Goal: Task Accomplishment & Management: Manage account settings

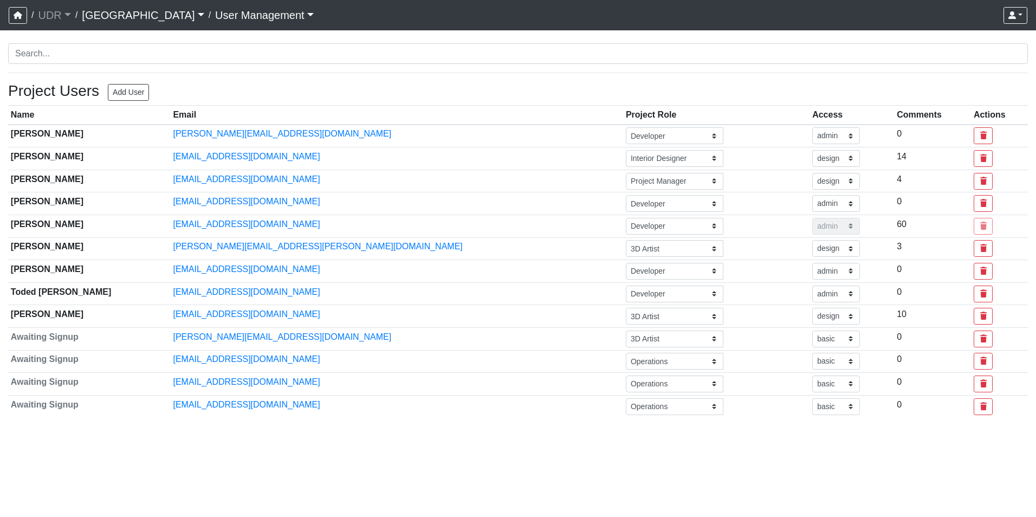
select select "design"
select select "basic"
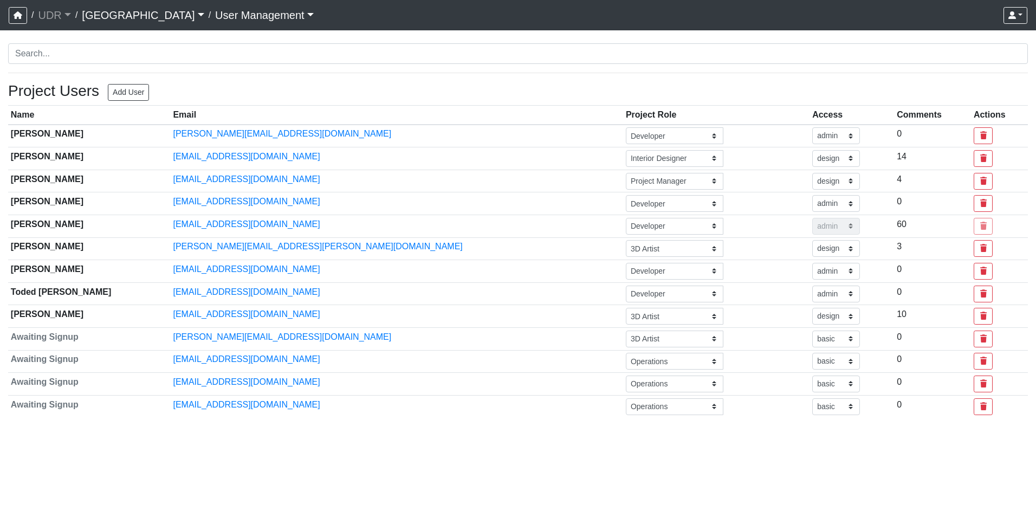
select select "basic"
click at [21, 18] on icon "button" at bounding box center [18, 15] width 9 height 8
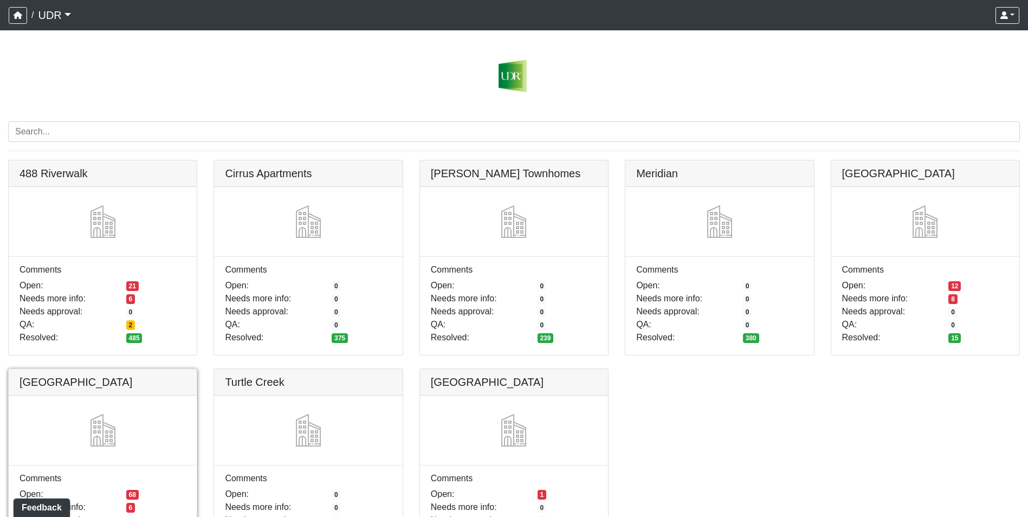
click at [98, 369] on link at bounding box center [103, 369] width 188 height 0
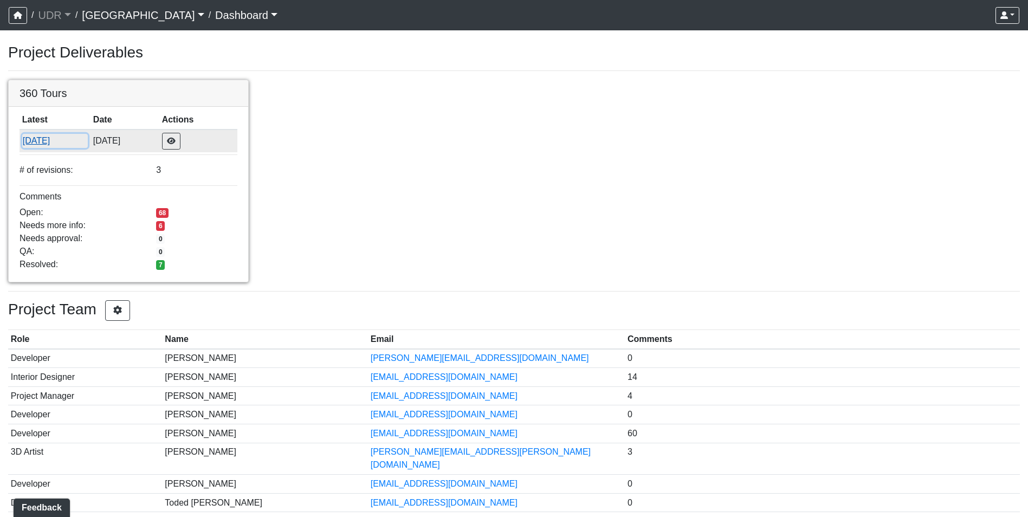
click at [33, 137] on button "9/19/2025" at bounding box center [55, 141] width 66 height 14
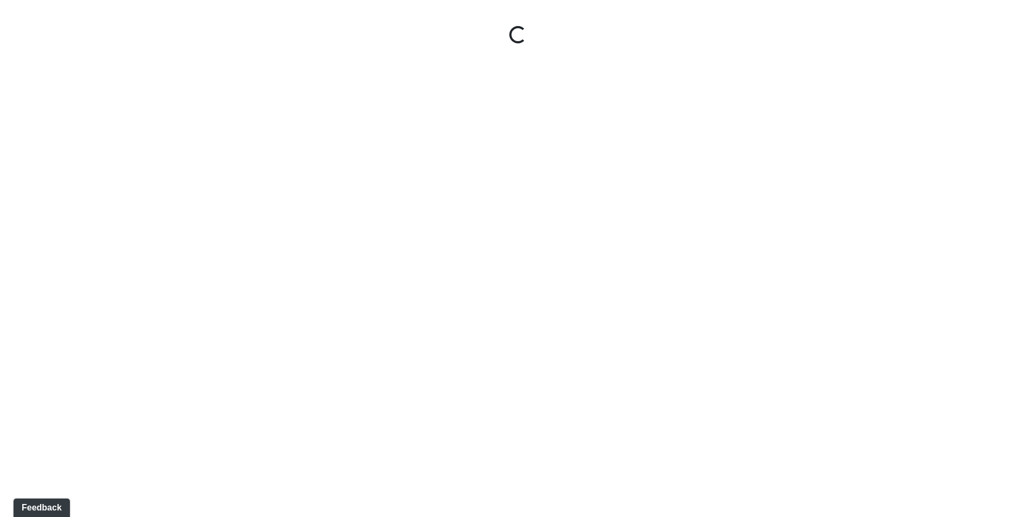
select select "ue6yHihGzY4QA5F94Xb57W"
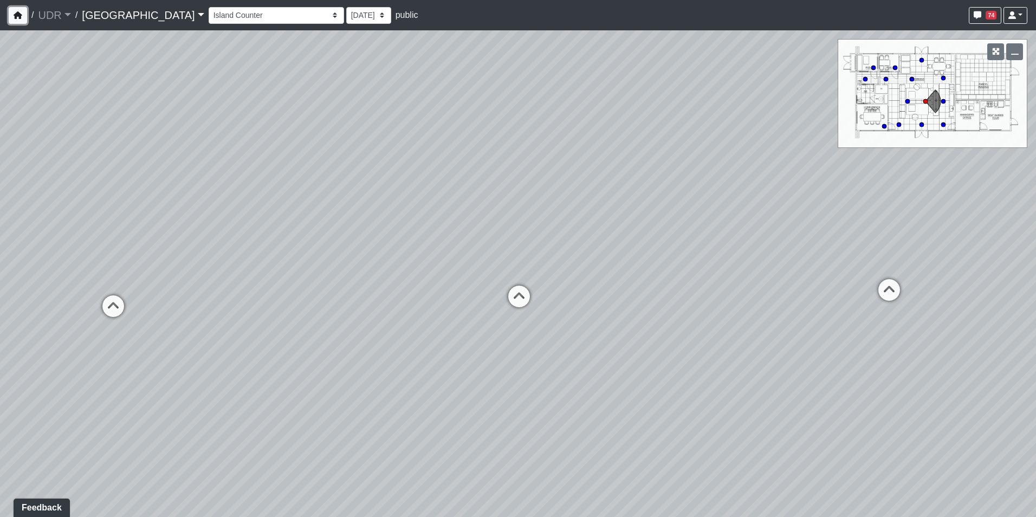
click at [16, 14] on icon "button" at bounding box center [18, 15] width 9 height 8
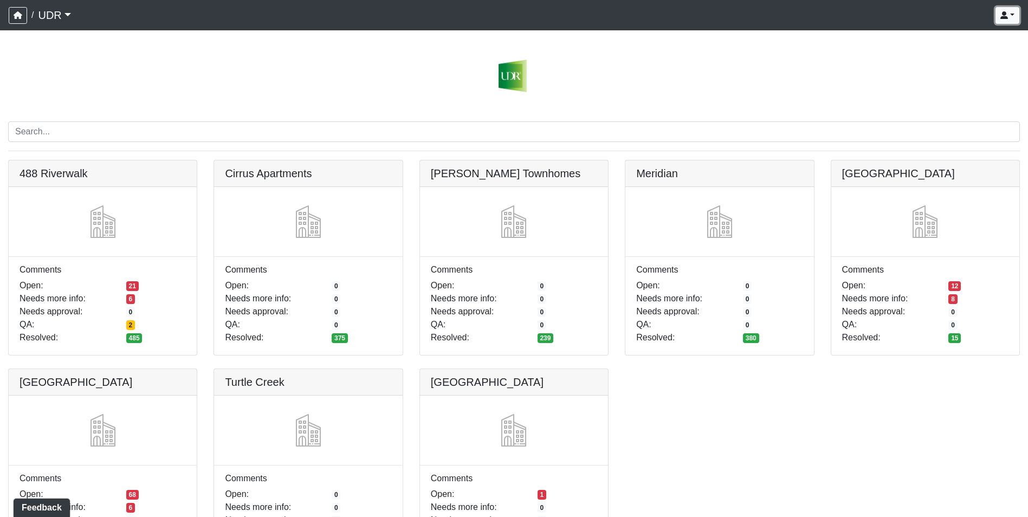
click at [1007, 11] on icon "button" at bounding box center [1004, 15] width 8 height 8
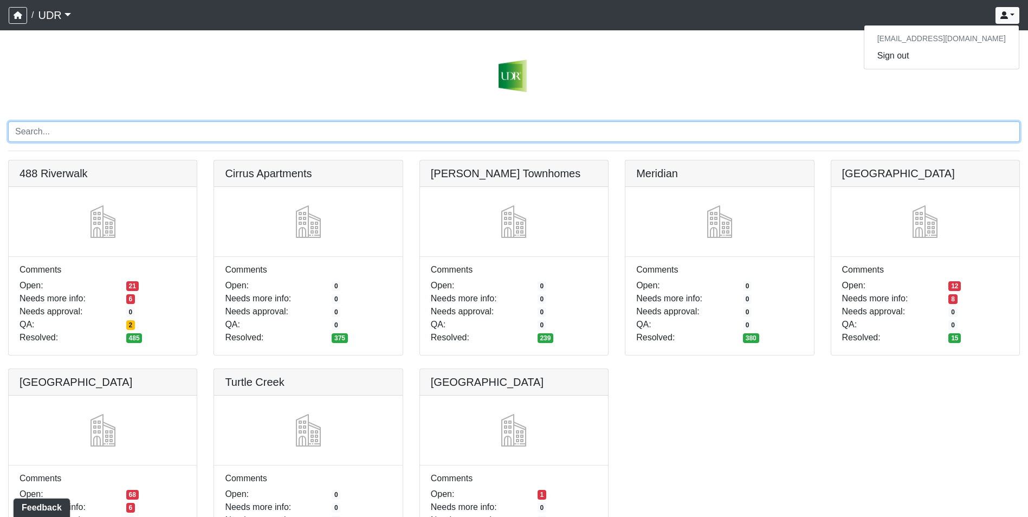
click at [410, 132] on input "Search" at bounding box center [514, 131] width 1012 height 21
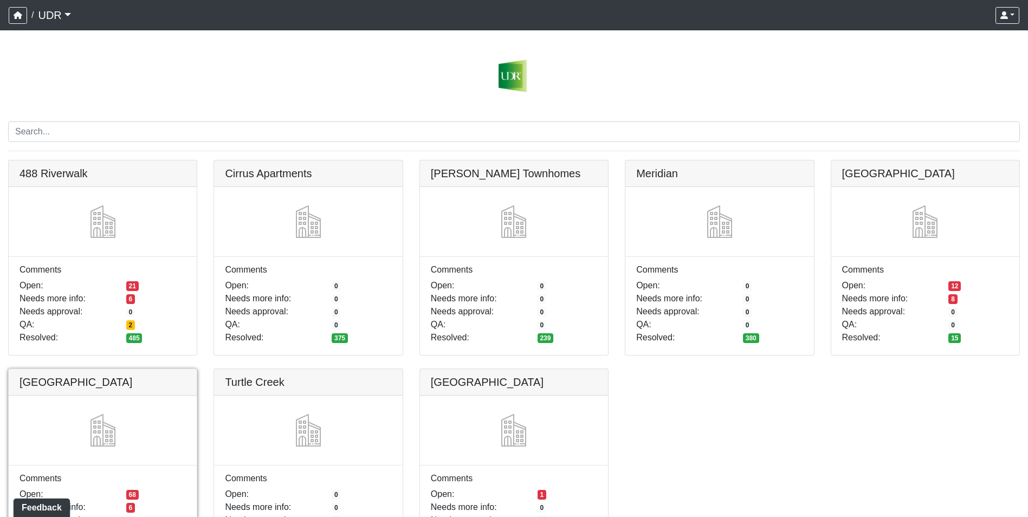
click at [66, 369] on link at bounding box center [103, 369] width 188 height 0
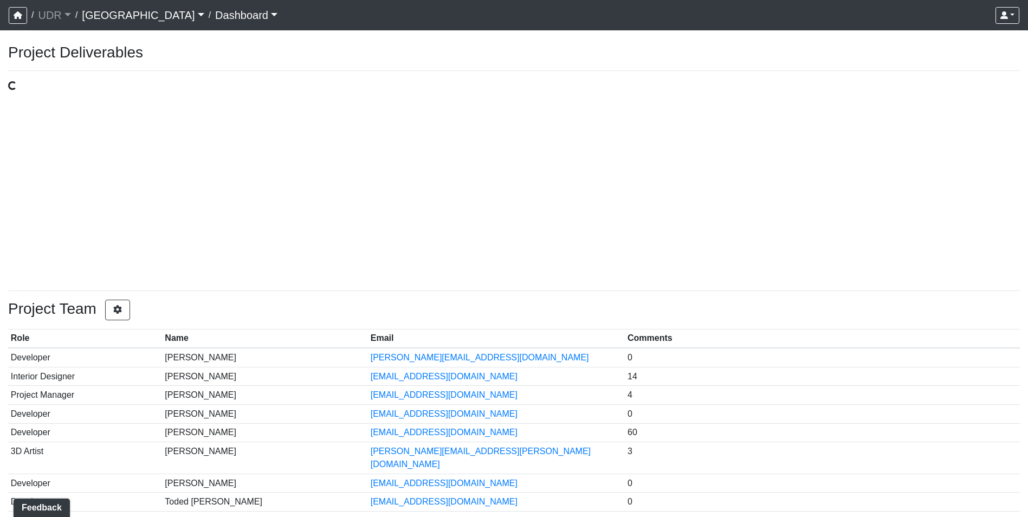
select select "design"
select select "basic"
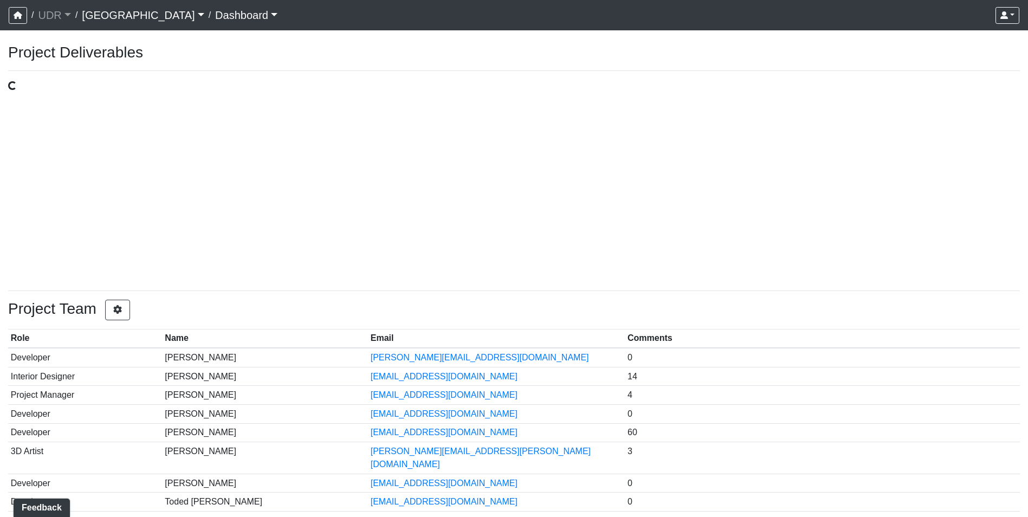
select select "basic"
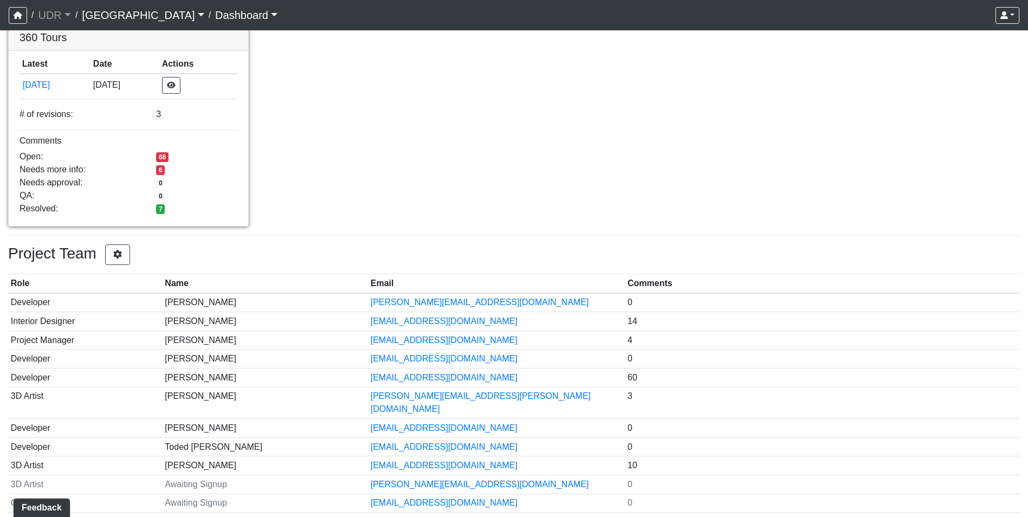
scroll to position [108, 0]
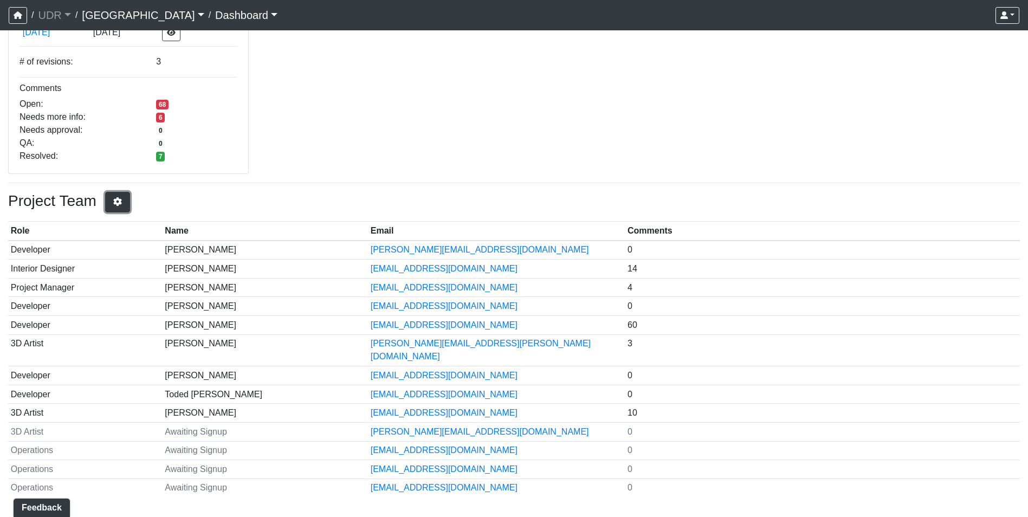
click at [123, 203] on icon "button" at bounding box center [117, 201] width 11 height 9
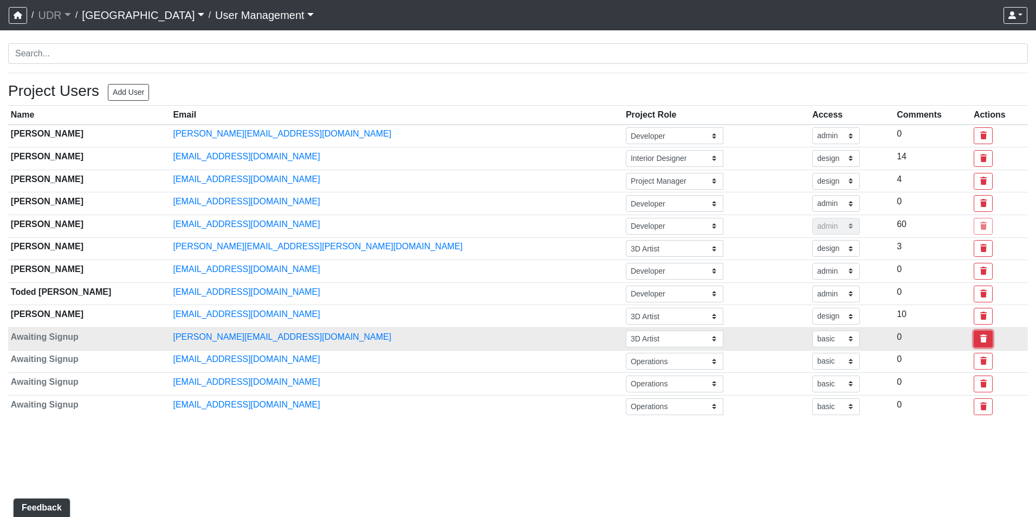
click at [979, 335] on icon "button" at bounding box center [984, 339] width 10 height 8
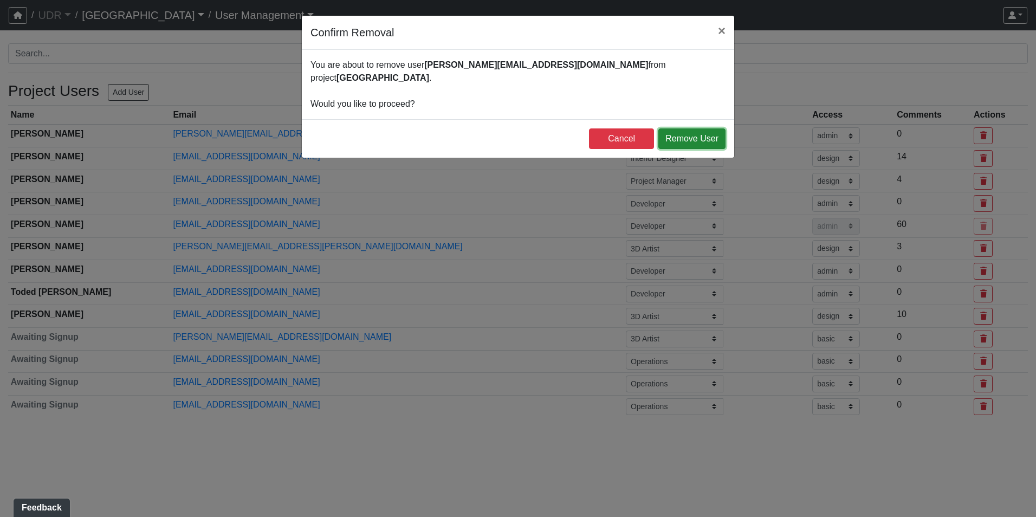
click at [695, 129] on button "Remove User" at bounding box center [691, 138] width 67 height 21
select select "design"
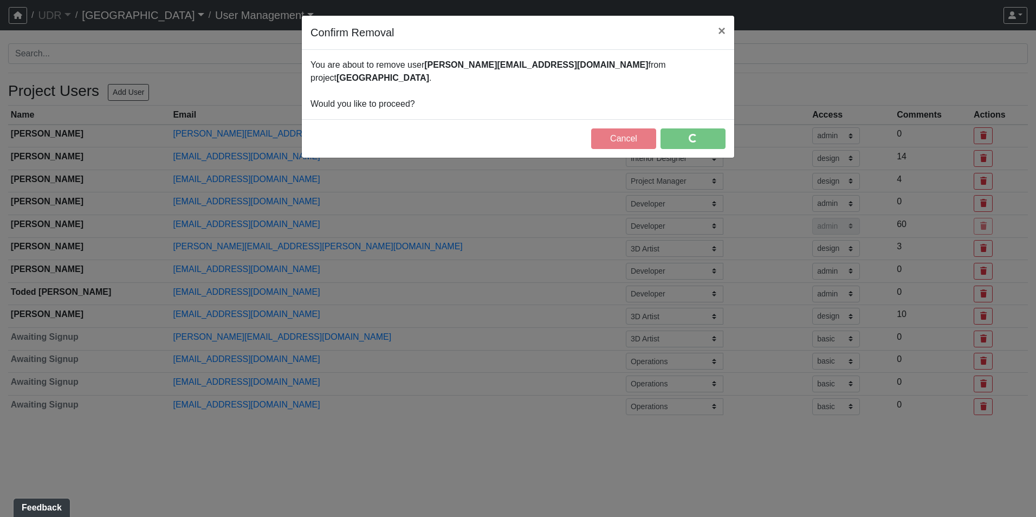
select select "basic"
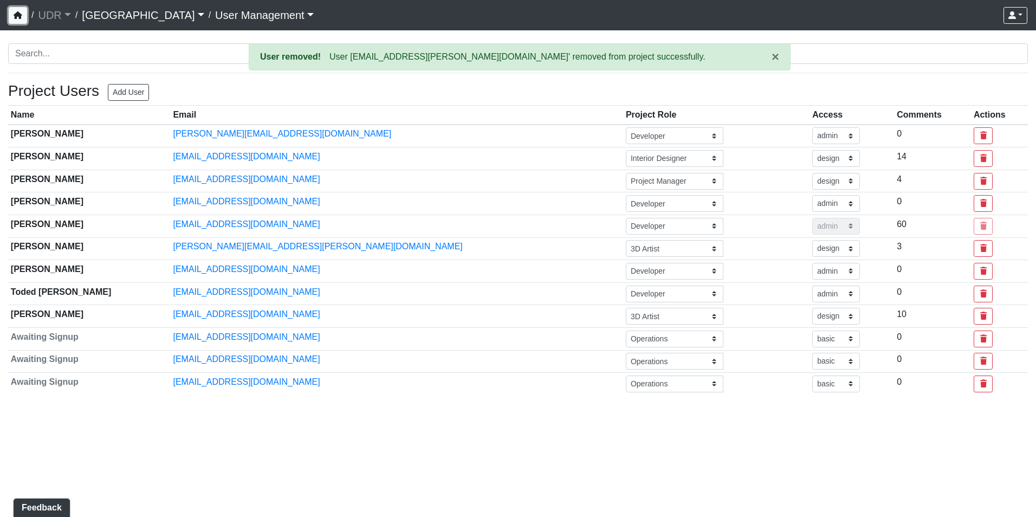
click at [10, 21] on button "button" at bounding box center [18, 15] width 18 height 17
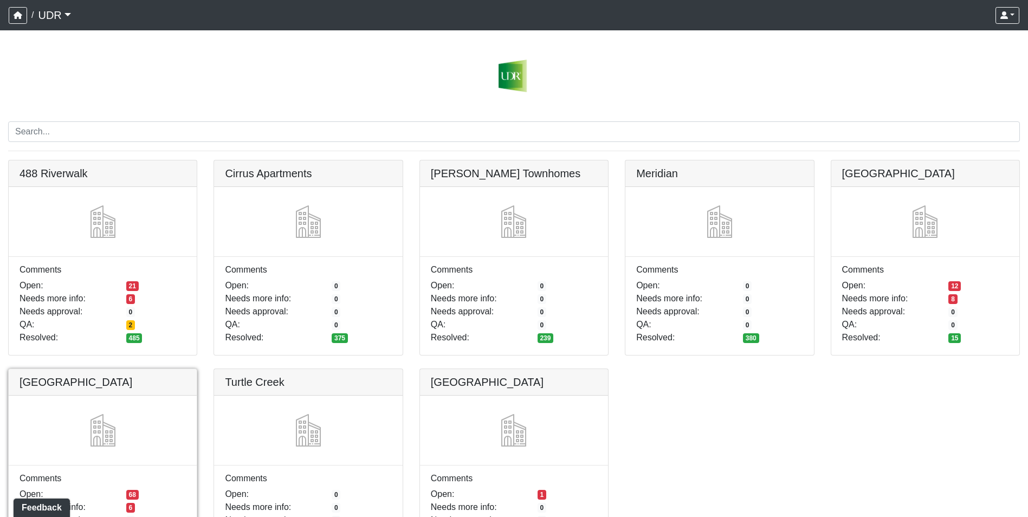
click at [101, 369] on link at bounding box center [103, 369] width 188 height 0
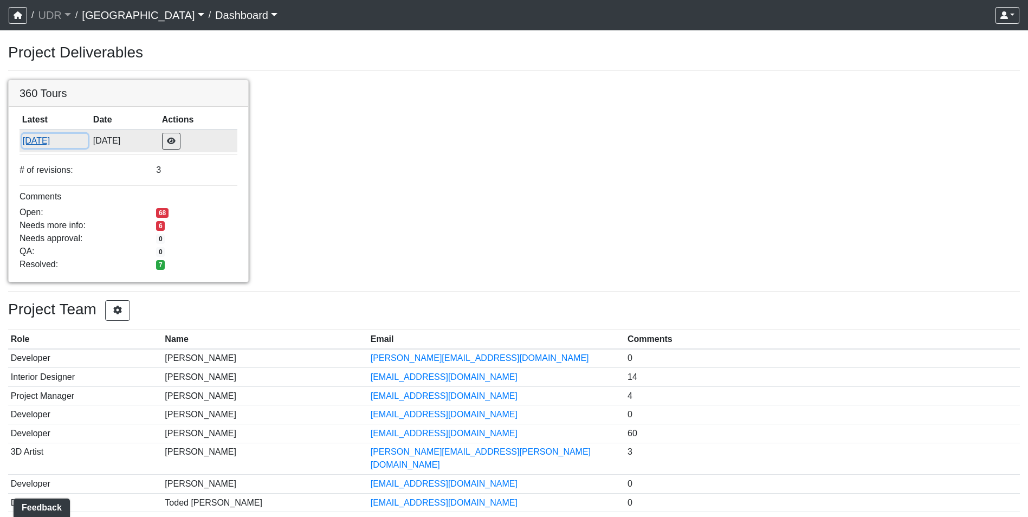
click at [43, 141] on button "[DATE]" at bounding box center [55, 141] width 66 height 14
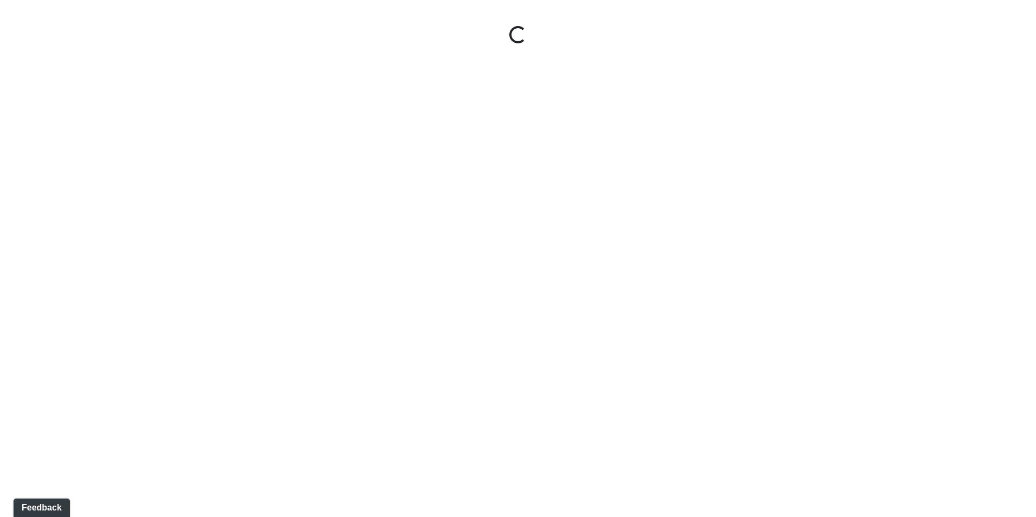
select select "ue6yHihGzY4QA5F94Xb57W"
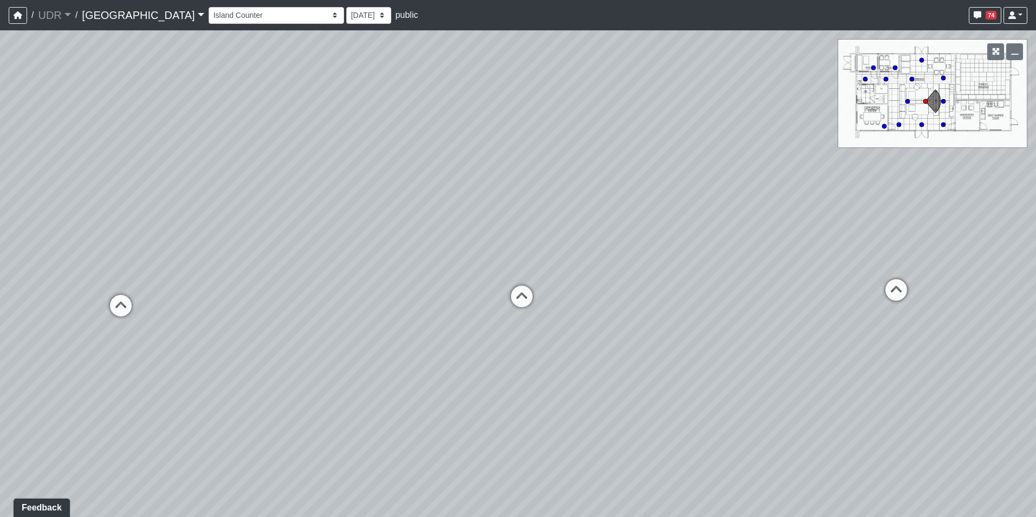
drag, startPoint x: 425, startPoint y: 240, endPoint x: 739, endPoint y: 214, distance: 314.8
click at [733, 215] on div "Loading... Conference Entry Loading... Coworking Entry Loading... Manager's Off…" at bounding box center [518, 273] width 1036 height 487
drag, startPoint x: 345, startPoint y: 217, endPoint x: 659, endPoint y: 205, distance: 314.0
click at [657, 205] on div "Loading... Conference Entry Loading... Coworking Entry Loading... Manager's Off…" at bounding box center [518, 273] width 1036 height 487
click at [279, 24] on div "Entry 1 Entry 2 Entry 3 Fireplace Seating 1 Fireplace Seating 2 Island Counter …" at bounding box center [618, 15] width 819 height 21
